Goal: Task Accomplishment & Management: Manage account settings

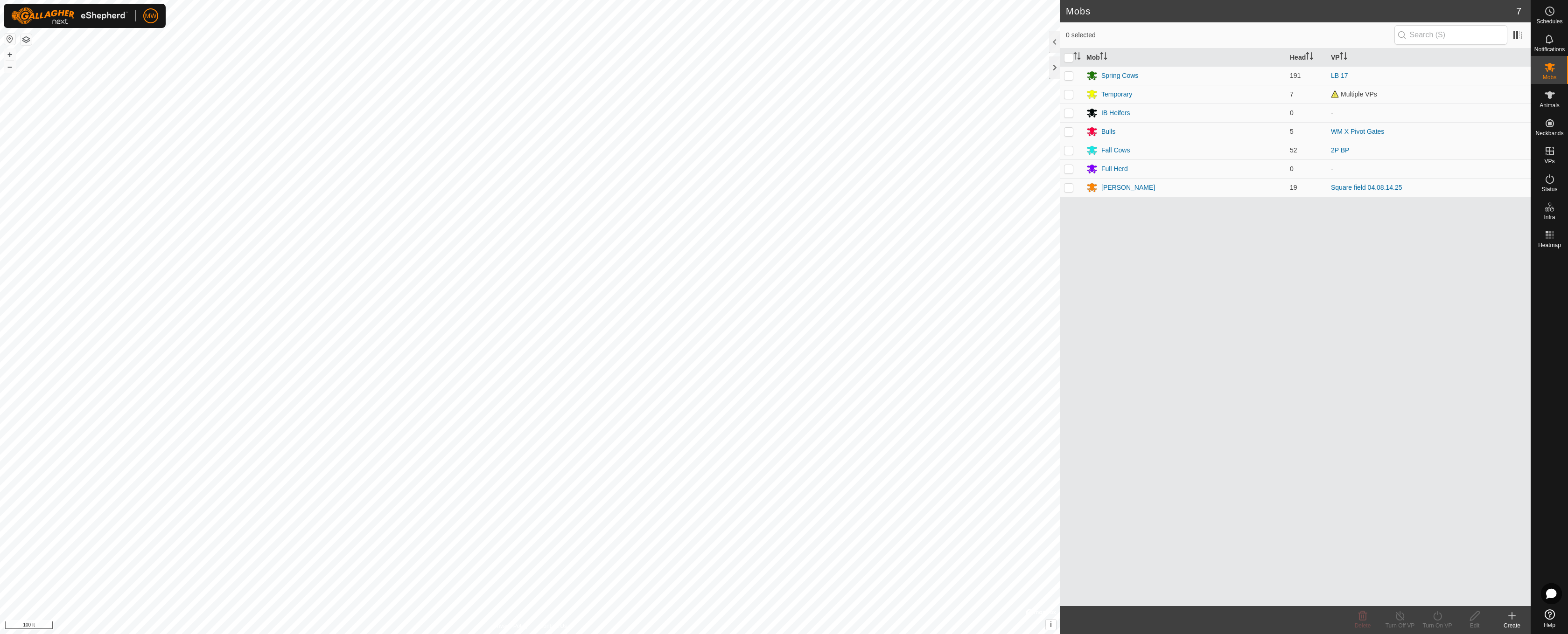
click at [1514, 617] on icon at bounding box center [1512, 615] width 12 height 11
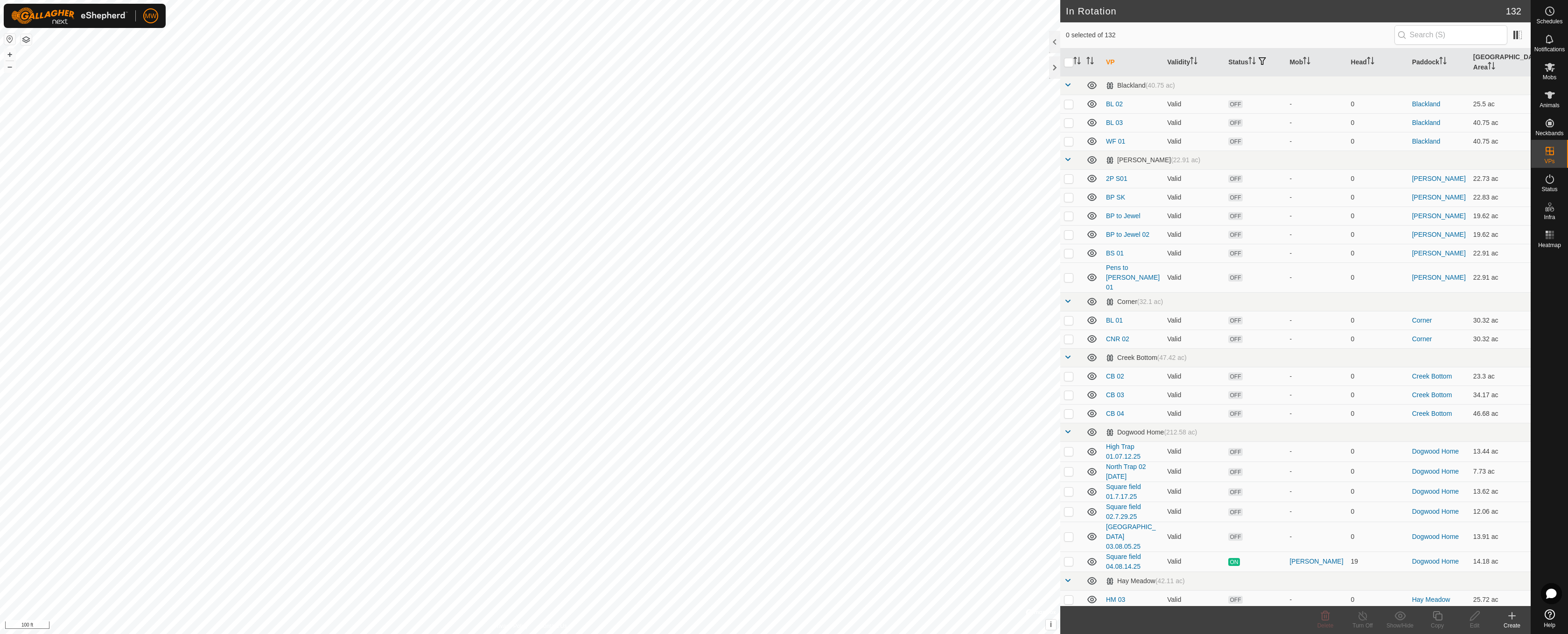
click at [1507, 622] on div "Create" at bounding box center [1512, 625] width 37 height 8
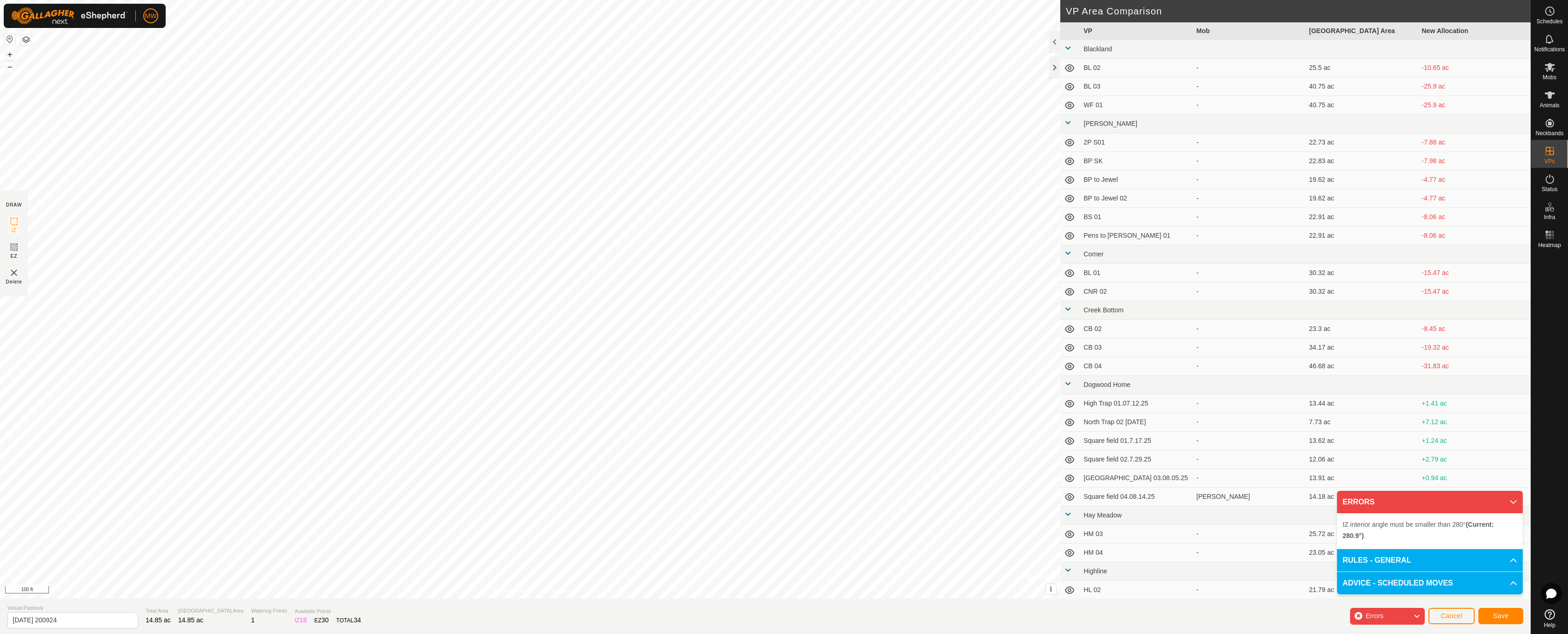
click at [627, 290] on div "IZ interior angle must be smaller than 280° (Current: 280.9°) . + – ⇧ i © Mapbo…" at bounding box center [530, 299] width 1060 height 599
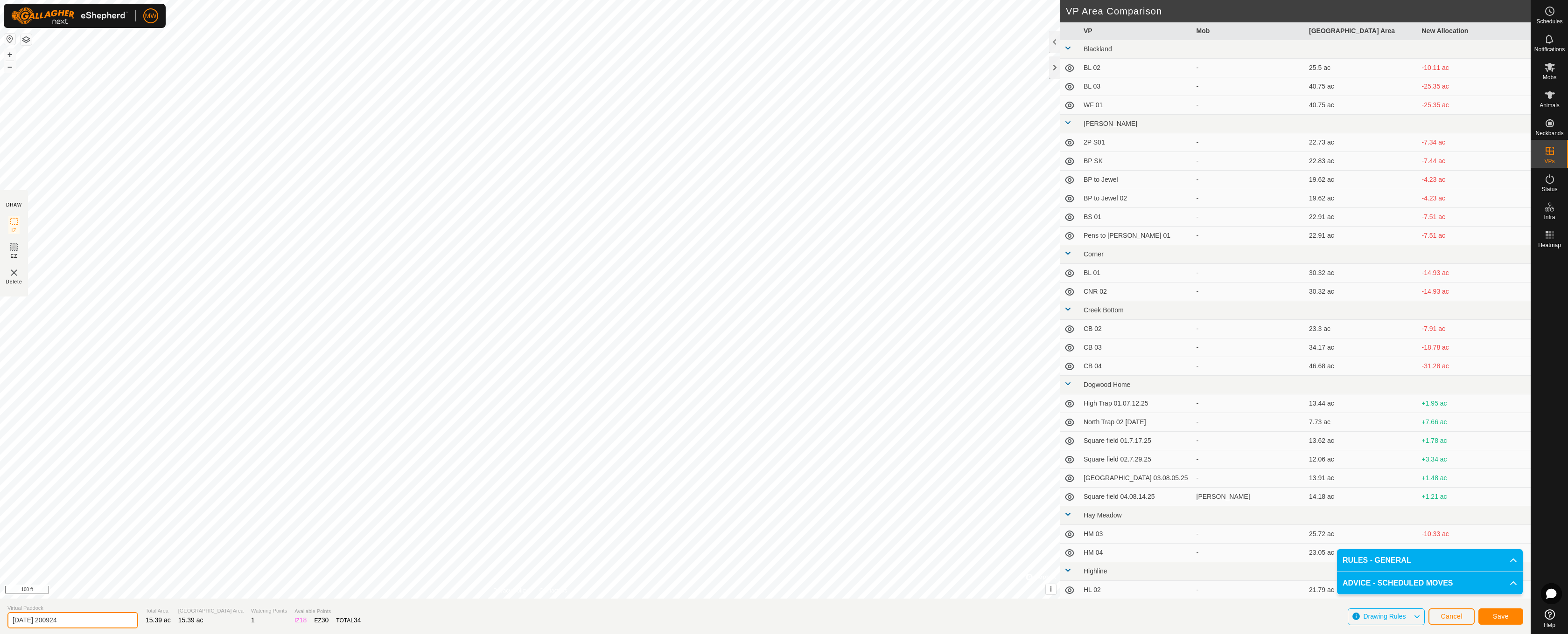
drag, startPoint x: 81, startPoint y: 622, endPoint x: 0, endPoint y: 621, distance: 81.0
click at [0, 621] on section "Virtual Paddock [DATE] 200924 Total Area 15.39 ac Grazing Area 15.39 ac Waterin…" at bounding box center [765, 616] width 1531 height 35
type input "Square Field 05.08.26.25"
click at [1508, 617] on span "Save" at bounding box center [1501, 616] width 16 height 7
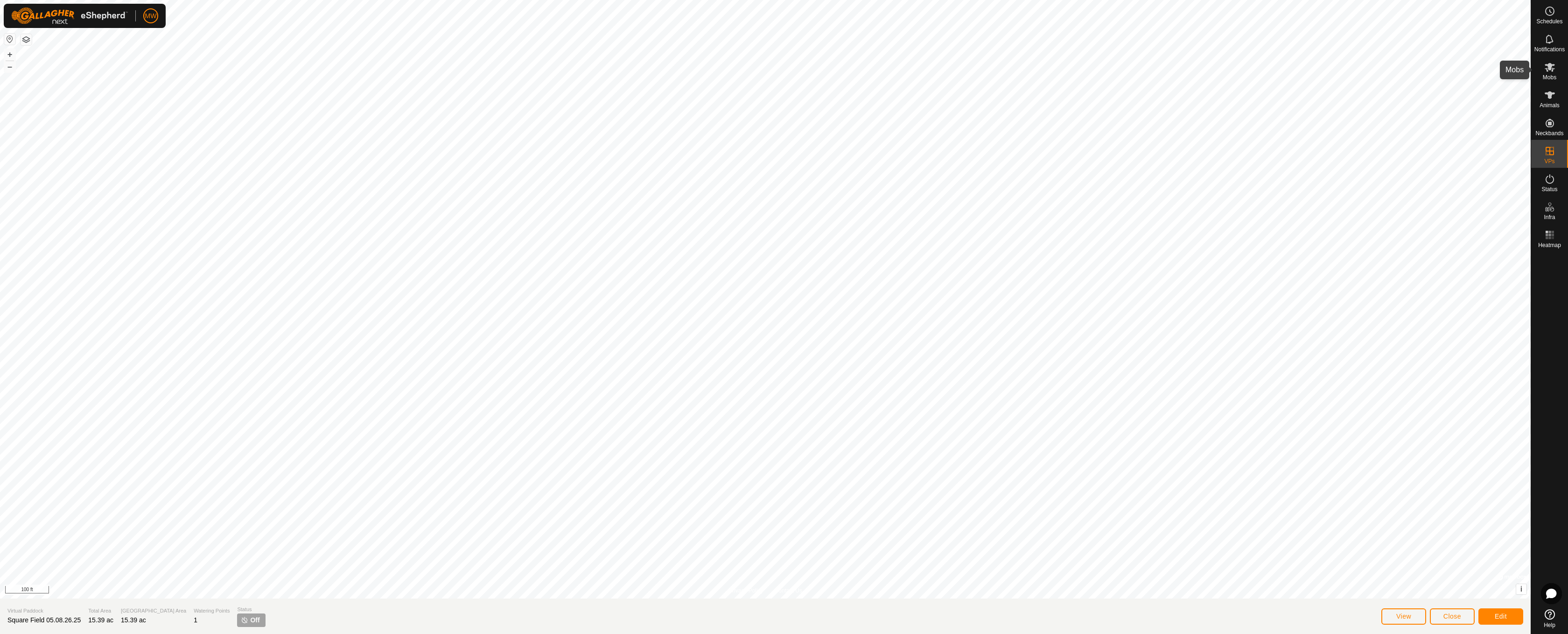
click at [1547, 73] on es-mob-svg-icon at bounding box center [1549, 67] width 17 height 15
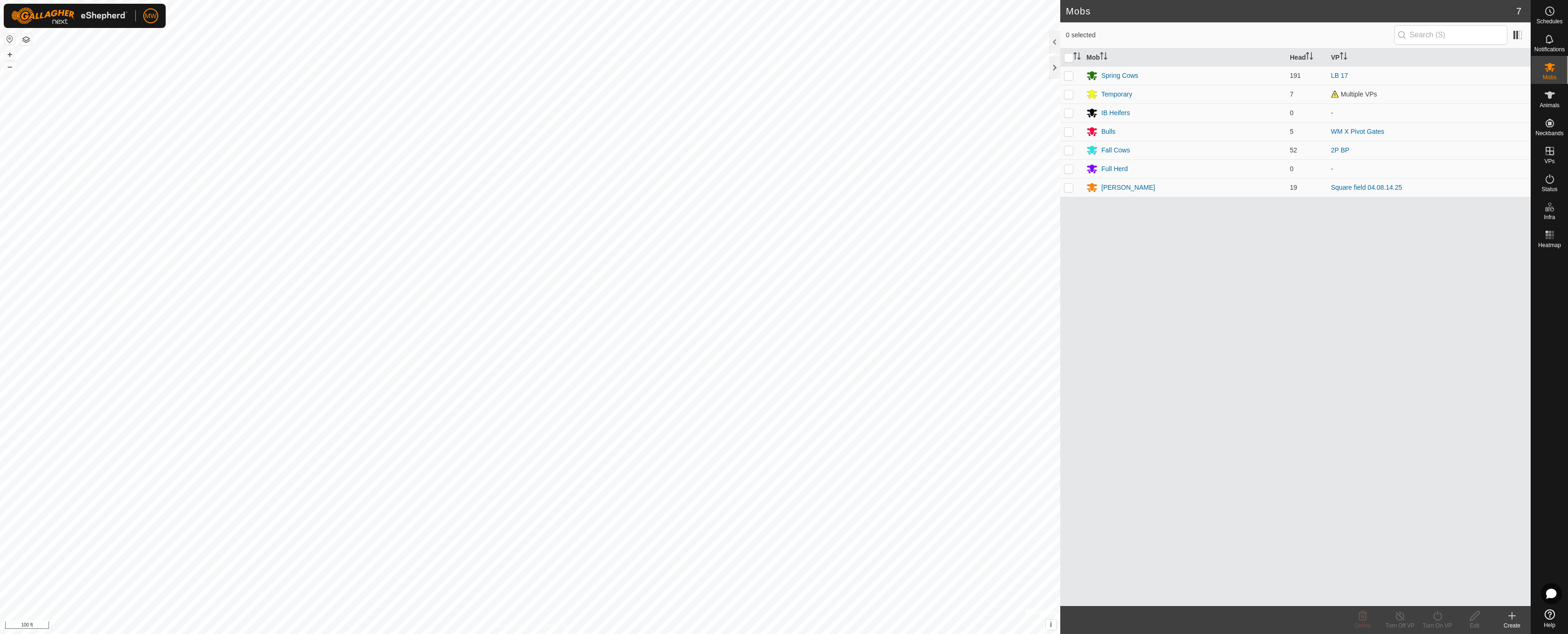
click at [1547, 73] on es-mob-svg-icon at bounding box center [1549, 67] width 17 height 15
click at [1068, 190] on p-checkbox at bounding box center [1069, 187] width 10 height 7
checkbox input "true"
click at [1435, 619] on icon at bounding box center [1437, 615] width 8 height 10
click at [1434, 575] on link "Later" at bounding box center [1465, 576] width 92 height 19
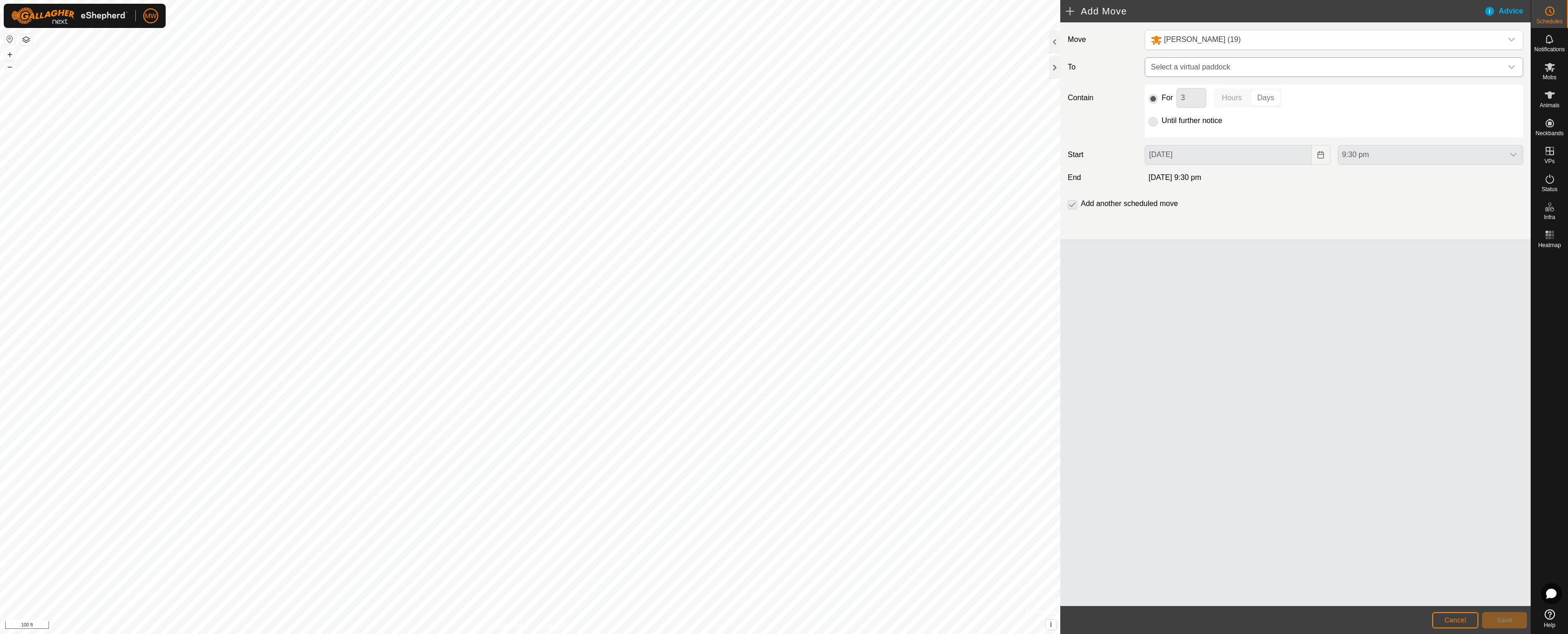
click at [1186, 67] on span "Select a virtual paddock" at bounding box center [1324, 66] width 355 height 19
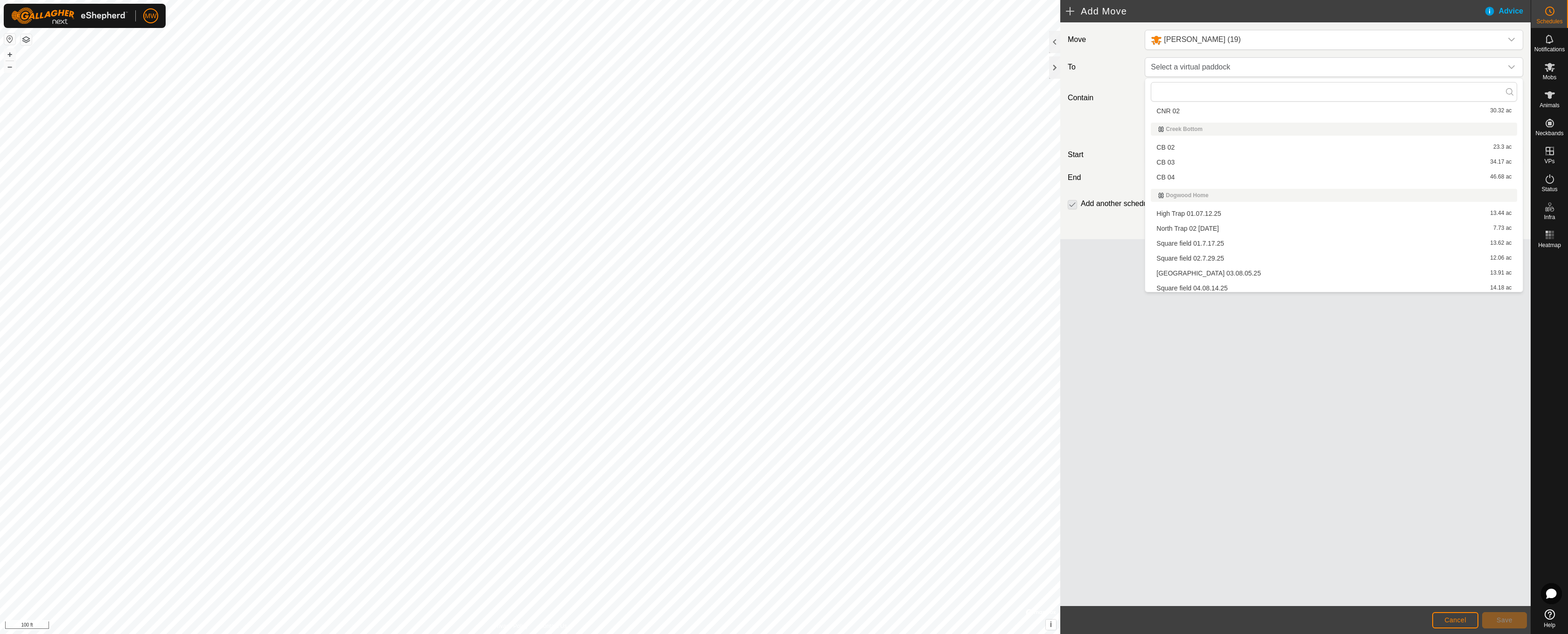
scroll to position [312, 0]
click at [1162, 208] on li "Square Field 05.08.26.25 15.39 ac" at bounding box center [1334, 206] width 366 height 14
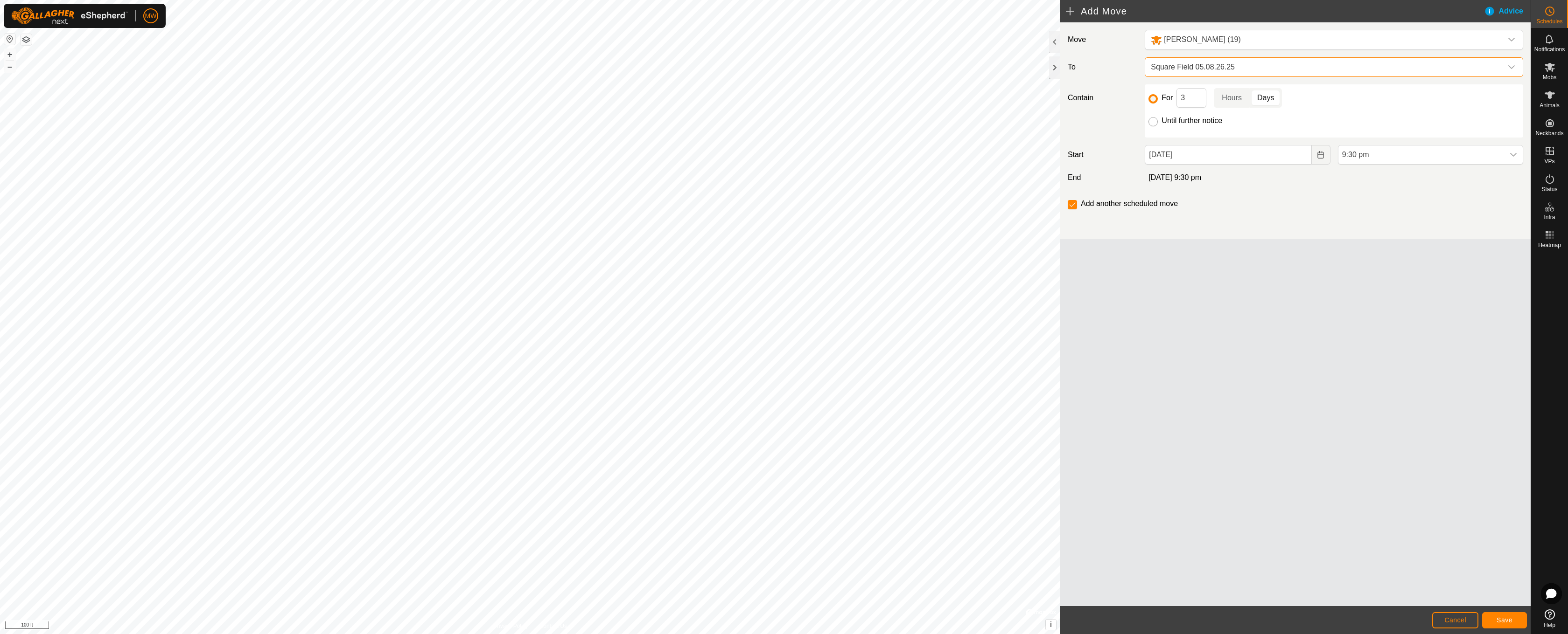
click at [1154, 124] on input "Until further notice" at bounding box center [1153, 121] width 10 height 10
radio input "true"
checkbox input "false"
click at [1518, 150] on div "dropdown trigger" at bounding box center [1513, 155] width 19 height 19
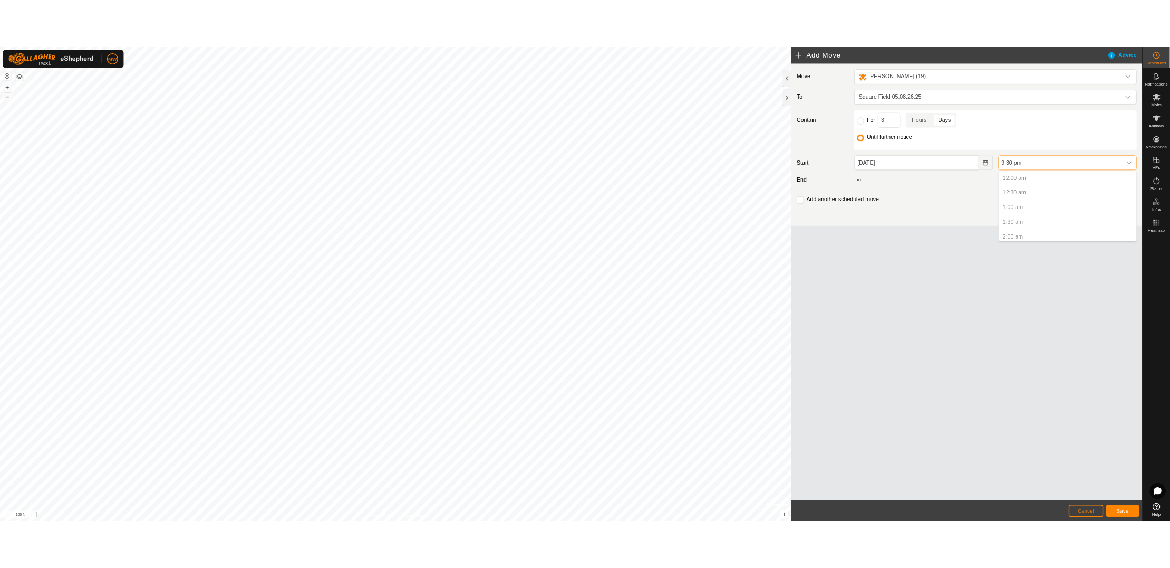
scroll to position [868, 0]
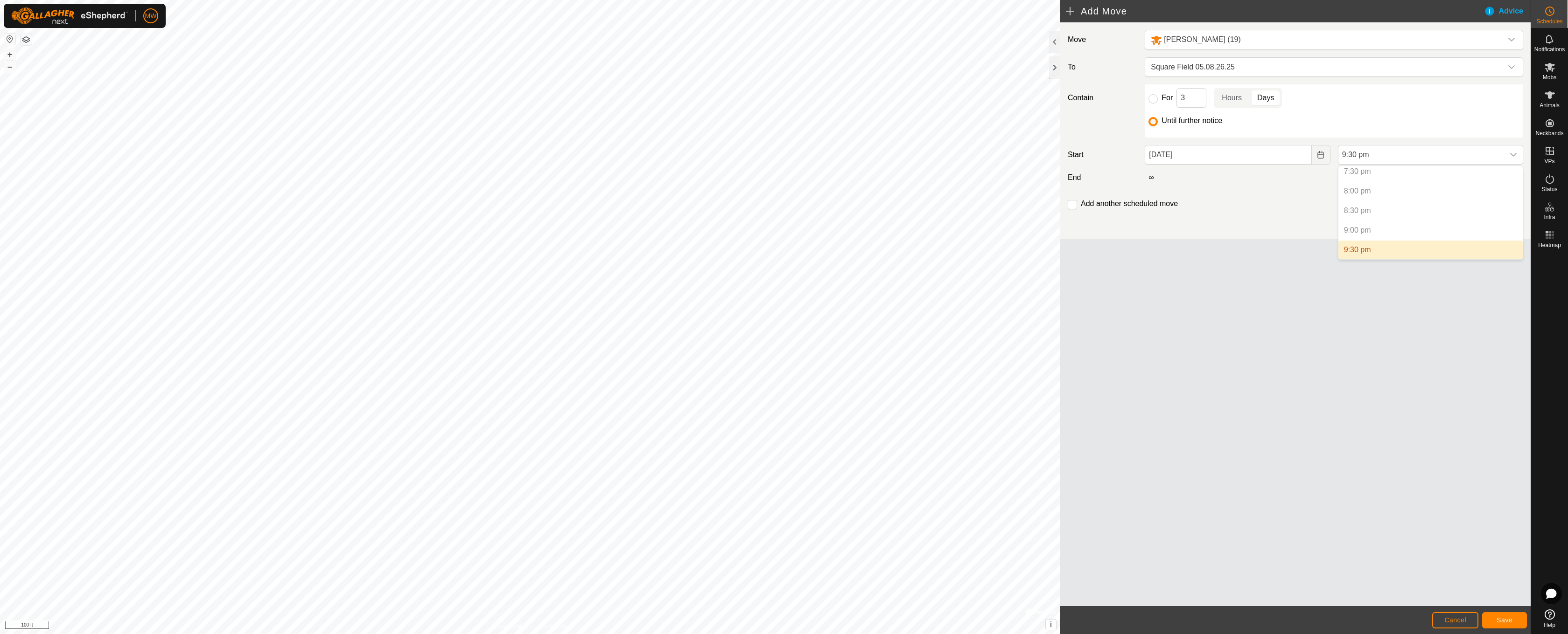
click at [1363, 213] on p-selectitem "8:30 pm" at bounding box center [1431, 210] width 184 height 19
click at [1362, 211] on p-selectitem "8:30 pm" at bounding box center [1431, 210] width 184 height 19
click at [1357, 227] on p-selectitem "9:00 pm" at bounding box center [1431, 230] width 184 height 19
click at [1358, 251] on li "9:30 pm" at bounding box center [1431, 249] width 184 height 19
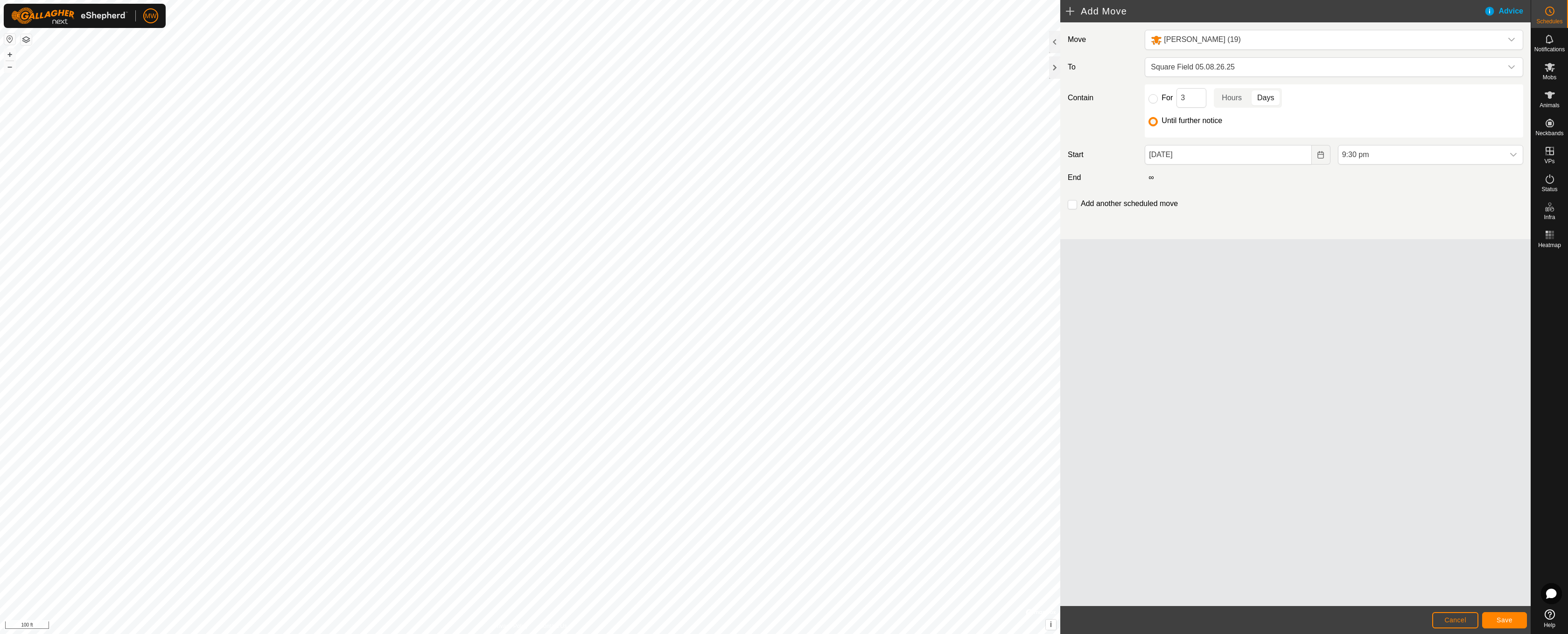
click at [1506, 623] on span "Save" at bounding box center [1505, 620] width 16 height 7
